Goal: Find specific page/section: Find specific page/section

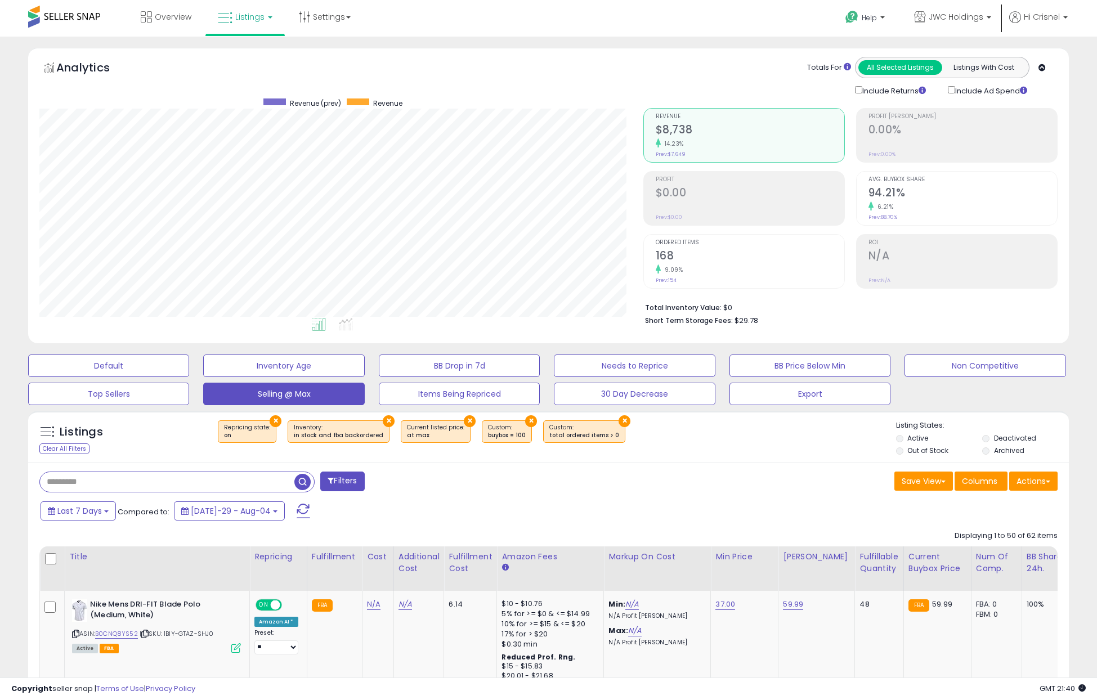
select select "**"
click at [172, 17] on span "Overview" at bounding box center [173, 16] width 37 height 11
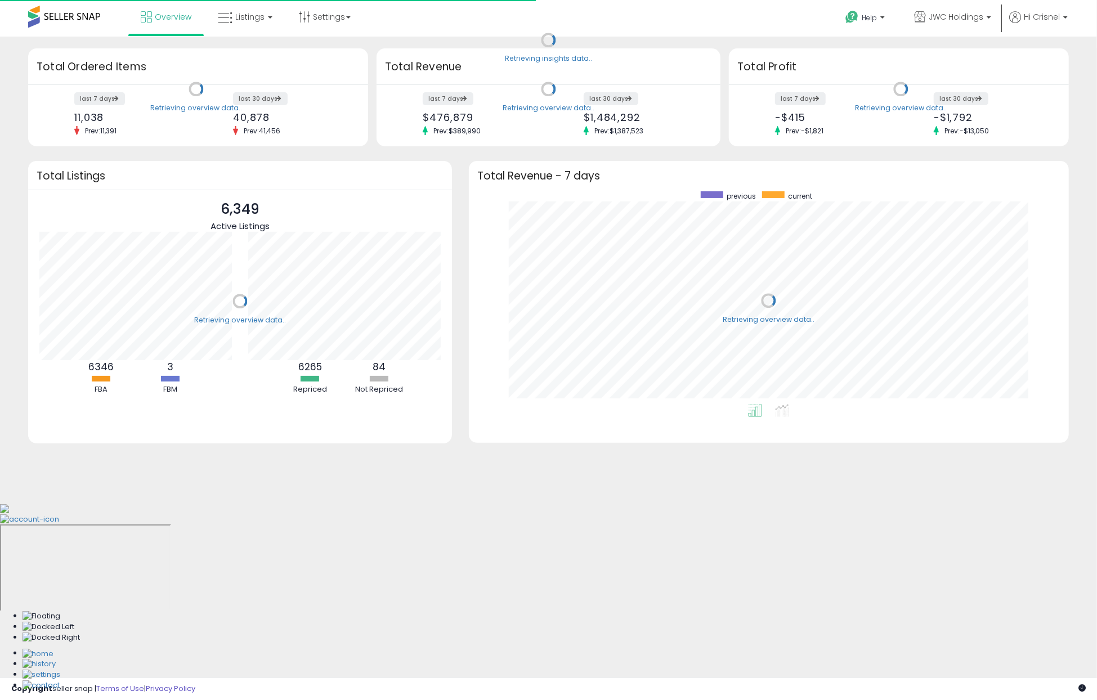
scroll to position [213, 577]
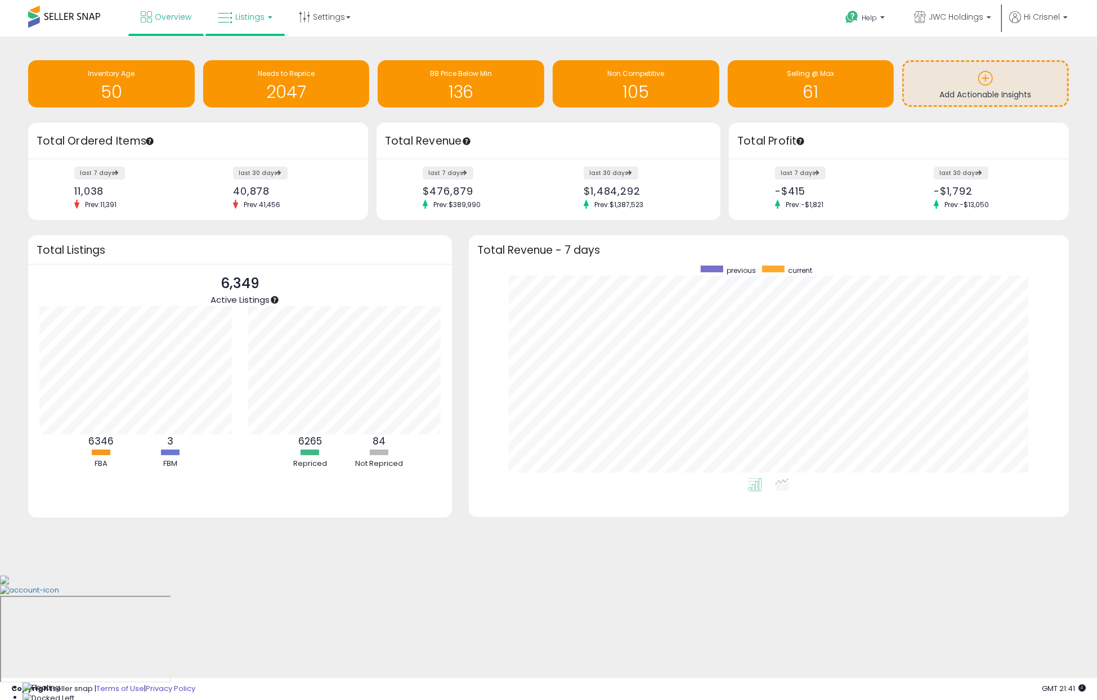
click at [241, 17] on span "Listings" at bounding box center [249, 16] width 29 height 11
click at [248, 38] on li at bounding box center [253, 58] width 95 height 40
click at [250, 24] on link "Listings" at bounding box center [244, 17] width 71 height 34
click at [243, 97] on icon at bounding box center [255, 98] width 59 height 17
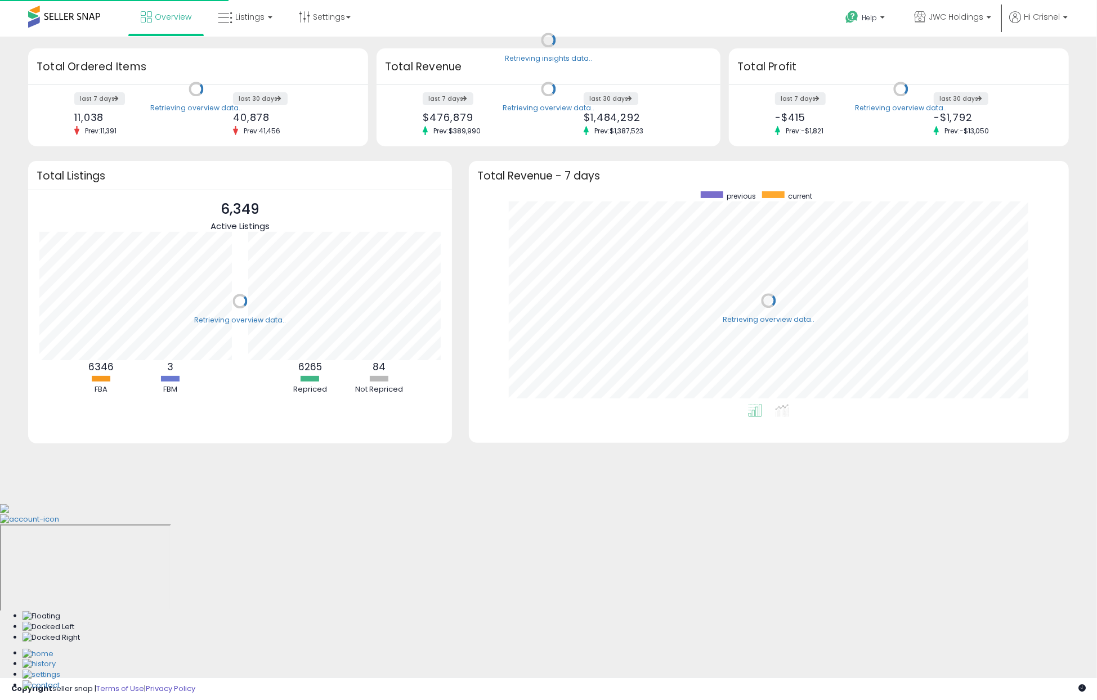
scroll to position [213, 577]
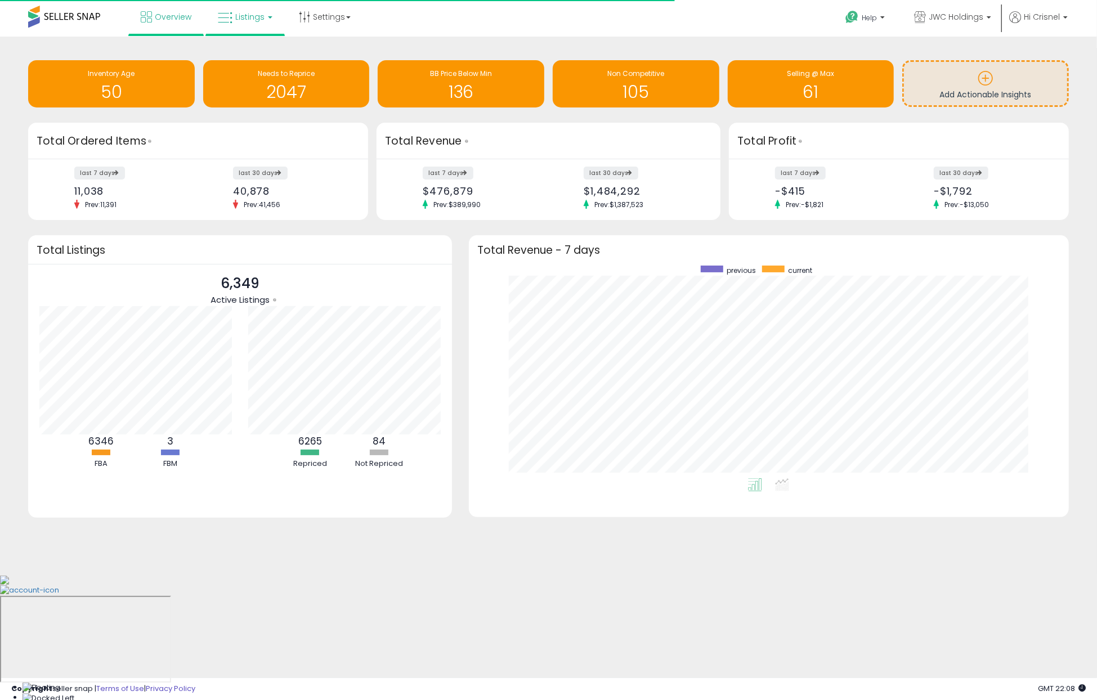
click at [255, 19] on span "Listings" at bounding box center [249, 16] width 29 height 11
click at [261, 60] on icon at bounding box center [253, 55] width 49 height 15
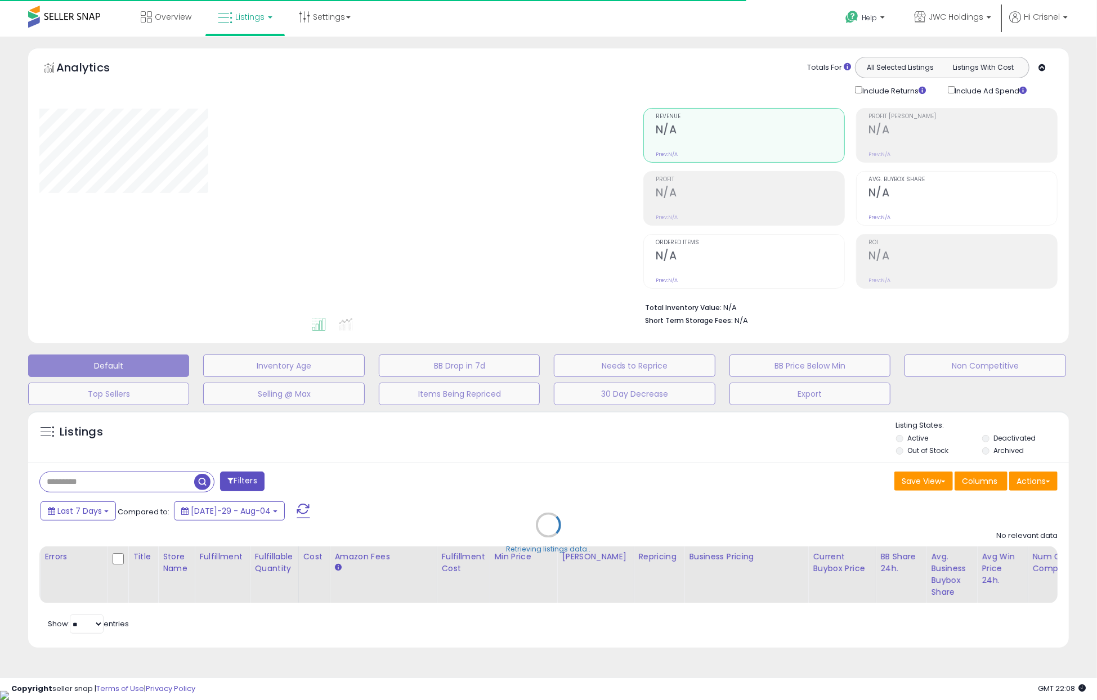
click at [261, 19] on span "Listings" at bounding box center [249, 16] width 29 height 11
click at [257, 93] on icon at bounding box center [255, 98] width 59 height 17
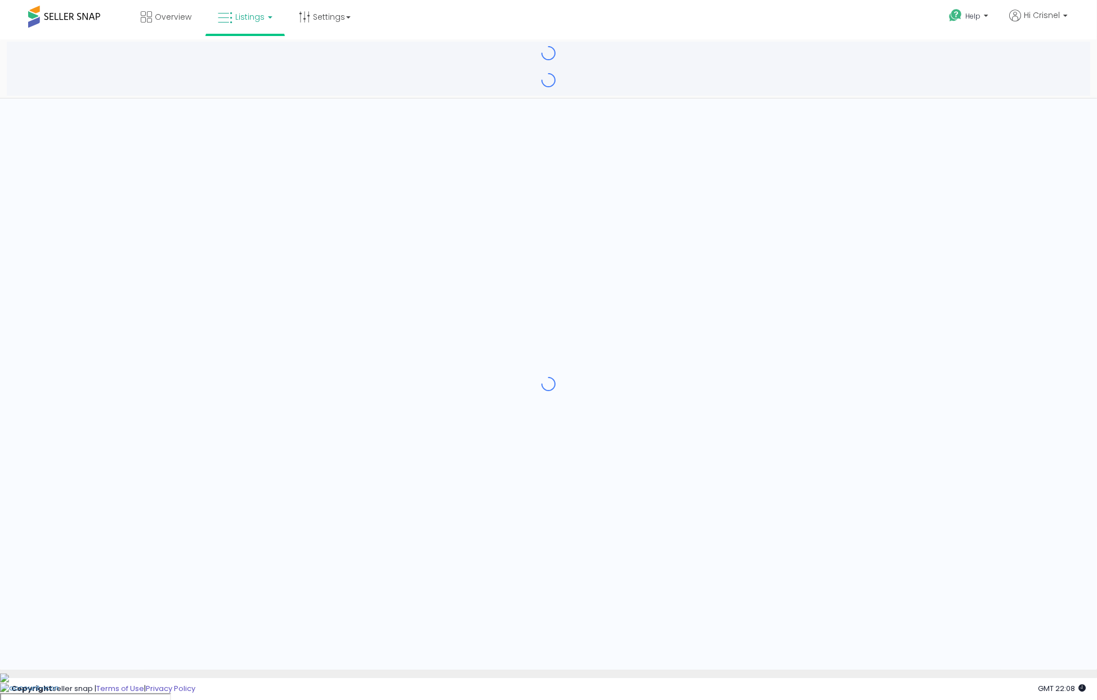
click at [721, 165] on div "App Frame" at bounding box center [548, 383] width 1097 height 572
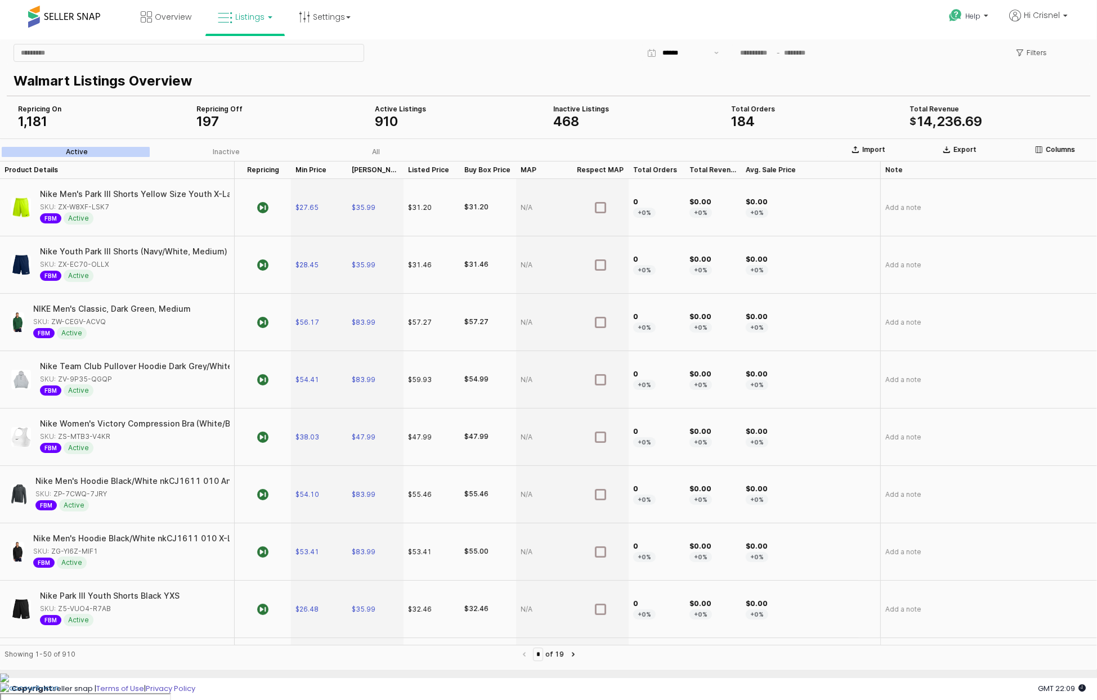
click at [268, 17] on b at bounding box center [270, 17] width 5 height 2
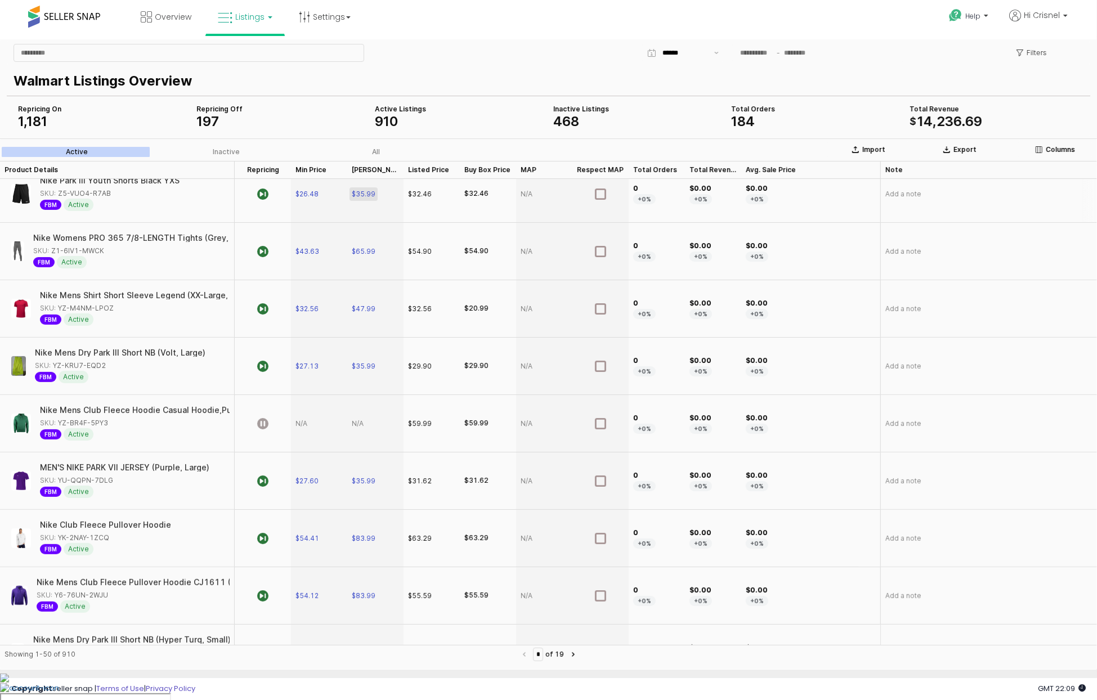
scroll to position [422, 0]
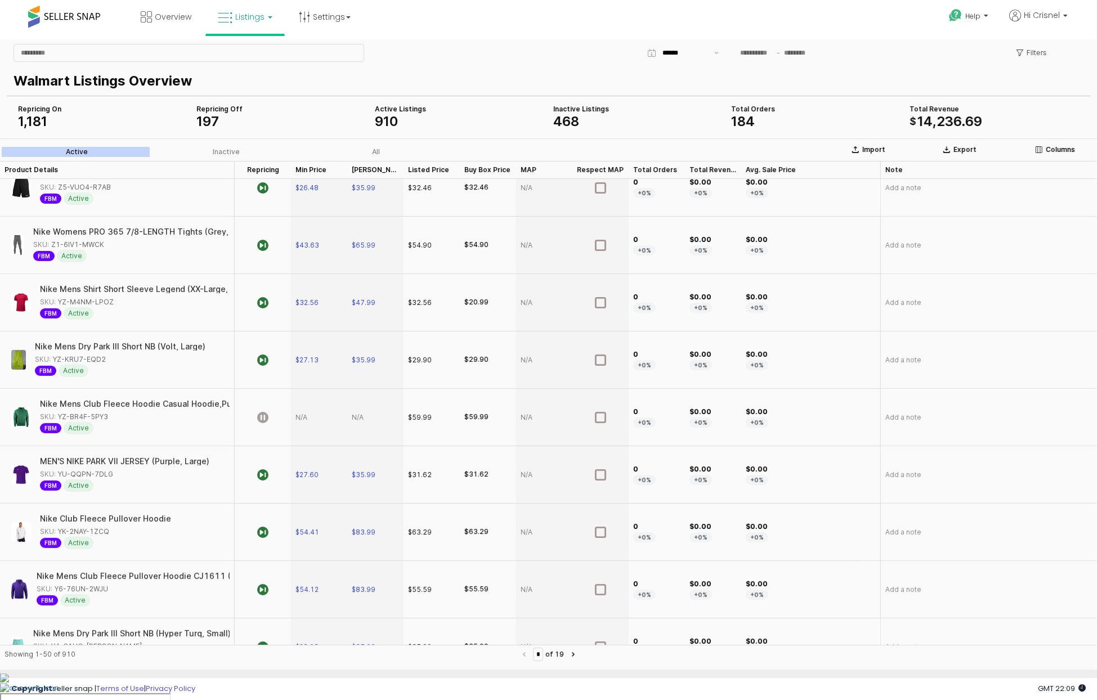
click at [215, 111] on div "Repricing Off" at bounding box center [280, 108] width 169 height 9
click at [213, 122] on span "197" at bounding box center [207, 121] width 23 height 16
click at [715, 51] on button "Show suggestions" at bounding box center [717, 52] width 14 height 17
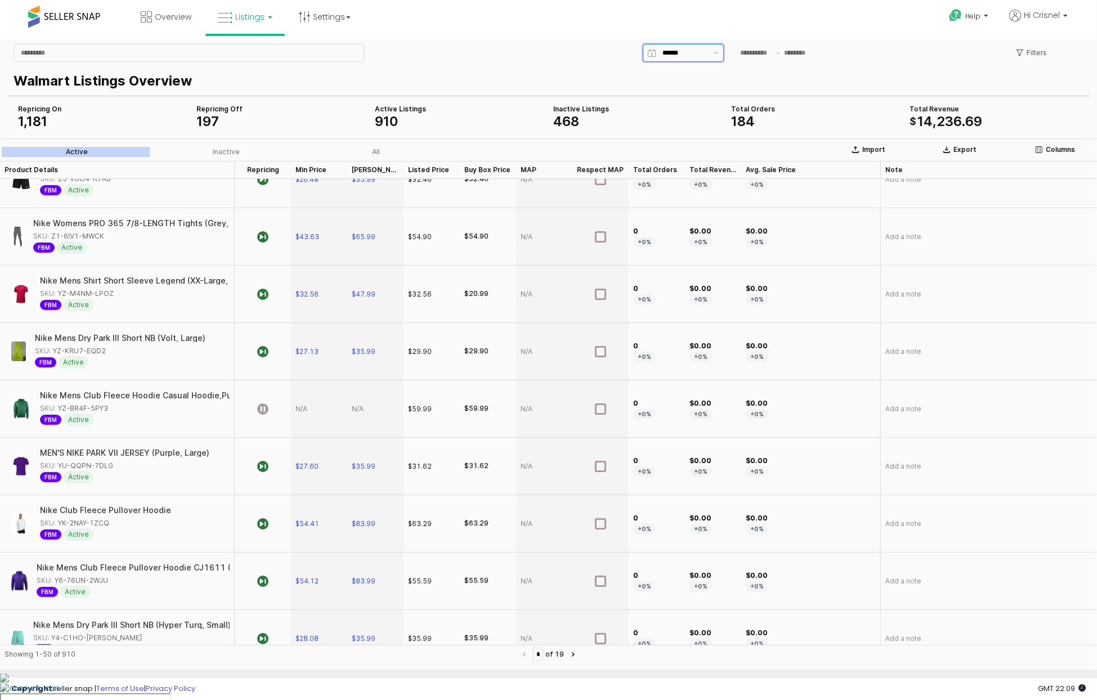
scroll to position [0, 0]
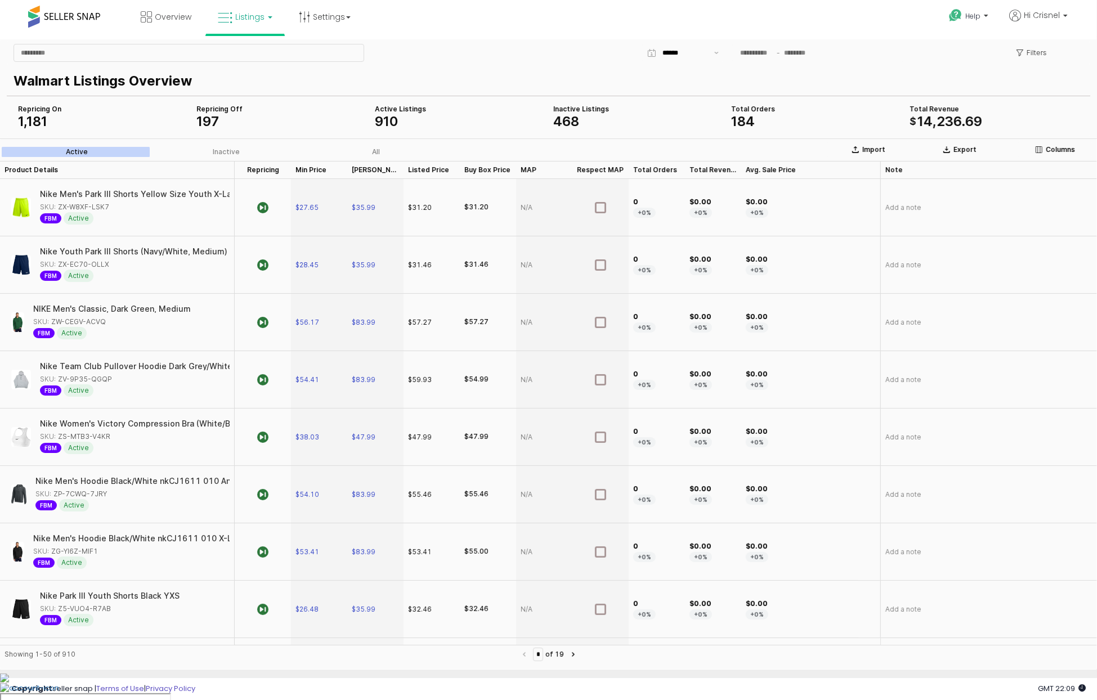
click at [424, 71] on p "Walmart Listings Overview" at bounding box center [546, 80] width 1065 height 20
click at [412, 72] on p "Walmart Listings Overview" at bounding box center [546, 80] width 1065 height 20
click at [267, 15] on link "Listings" at bounding box center [244, 17] width 71 height 34
click at [262, 53] on icon at bounding box center [253, 55] width 49 height 15
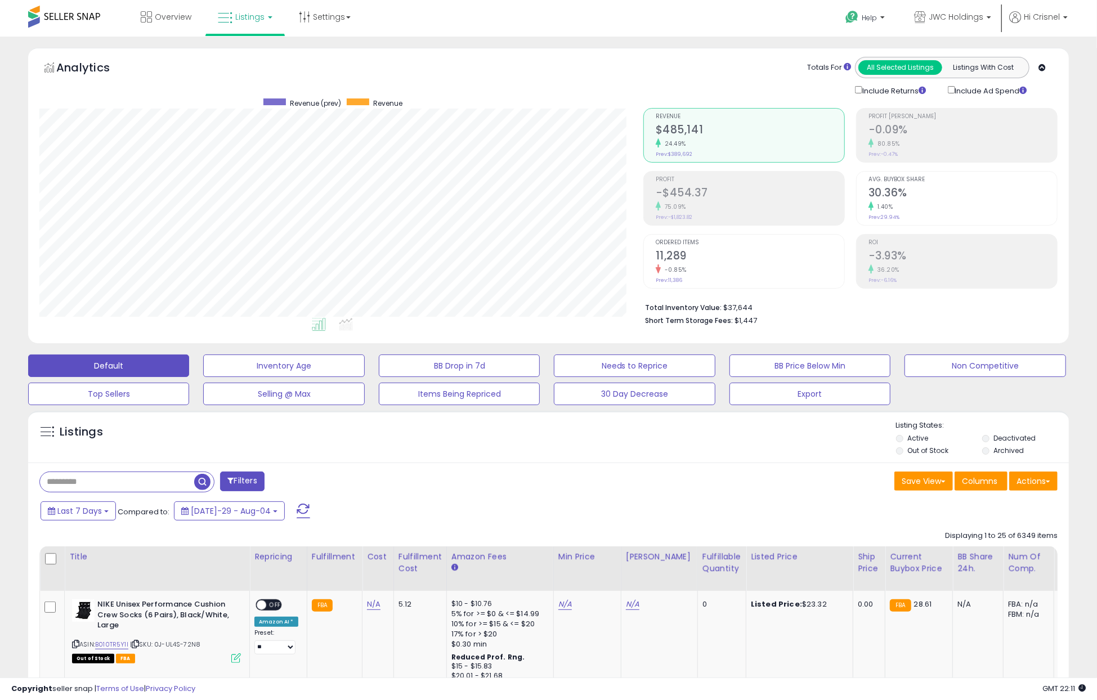
scroll to position [2, 0]
